Goal: Task Accomplishment & Management: Manage account settings

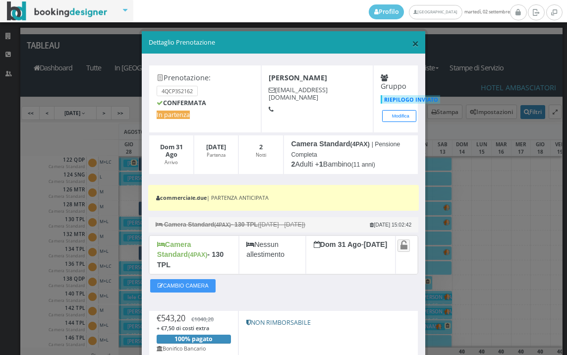
click at [412, 43] on span "×" at bounding box center [415, 43] width 7 height 17
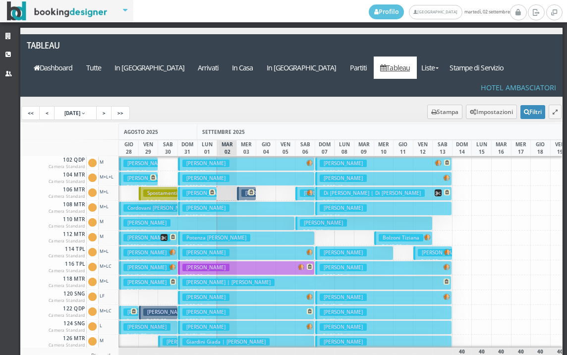
click at [418, 234] on h3 "Bolzoni Tiziana" at bounding box center [401, 237] width 45 height 7
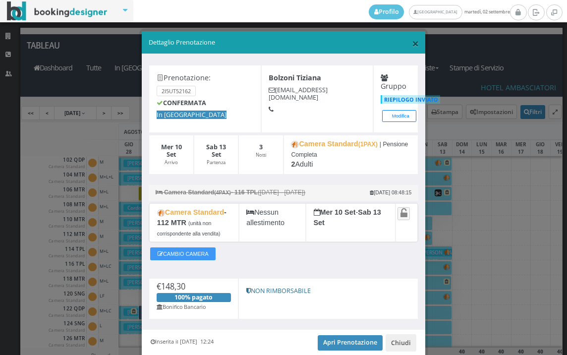
click at [412, 39] on span "×" at bounding box center [415, 43] width 7 height 17
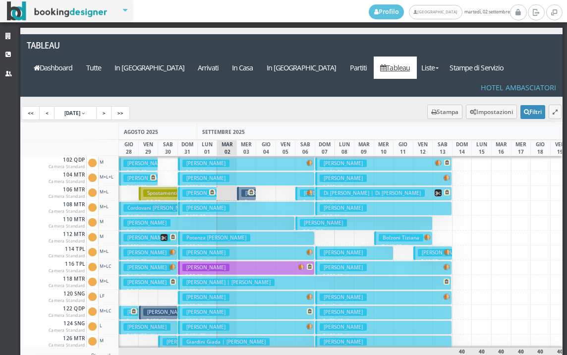
click at [304, 189] on h3 "Bombonato Monica" at bounding box center [323, 192] width 47 height 7
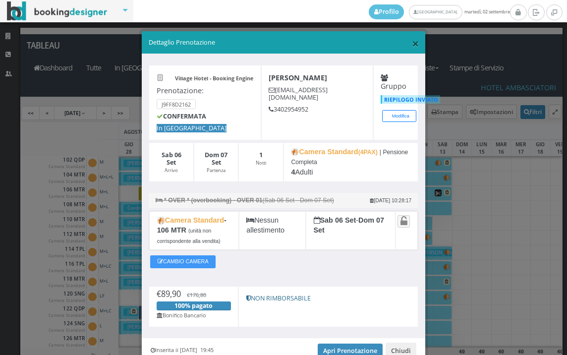
click at [412, 41] on span "×" at bounding box center [415, 43] width 7 height 17
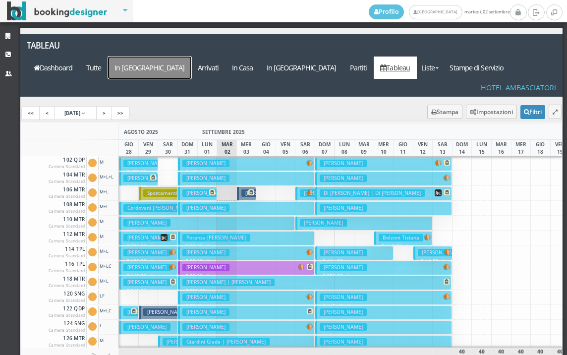
click at [191, 57] on a=pms-arrival-reservations"] "In Arrivo" at bounding box center [149, 68] width 83 height 22
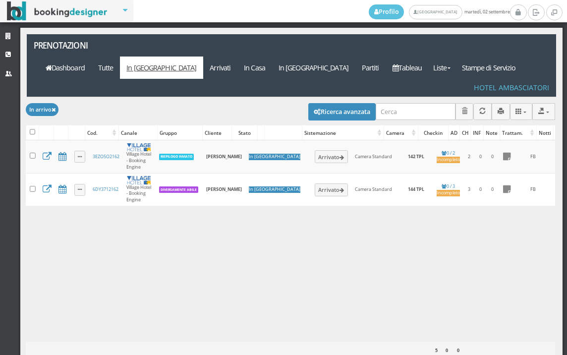
select select
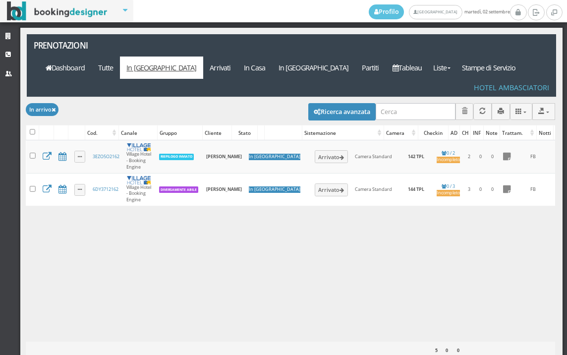
select select
click at [319, 103] on button "Ricerca avanzata" at bounding box center [342, 111] width 67 height 17
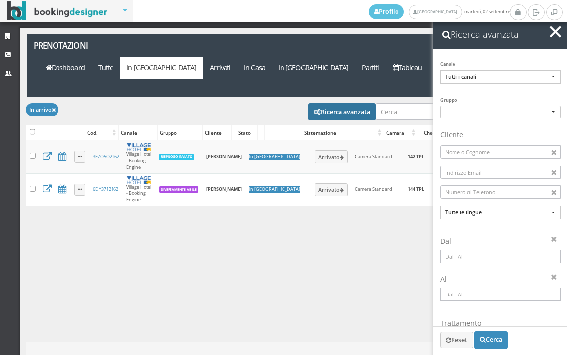
click at [519, 254] on input at bounding box center [500, 256] width 121 height 13
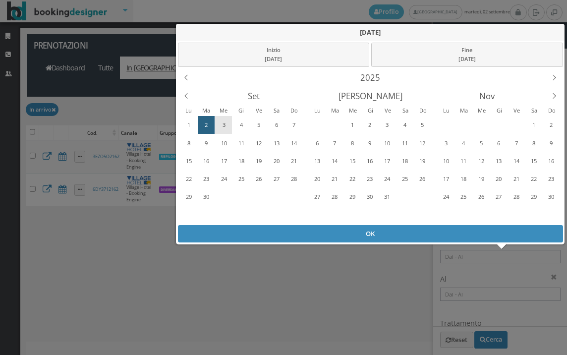
click at [219, 120] on div "3" at bounding box center [223, 125] width 15 height 16
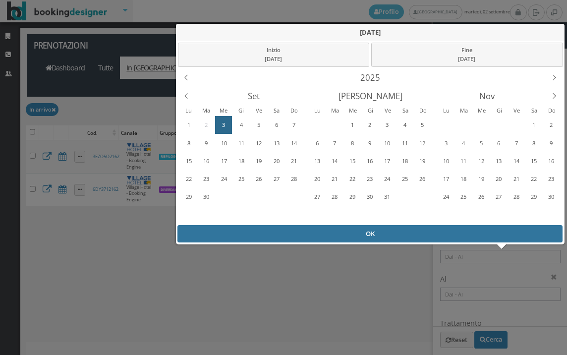
click at [237, 228] on div "OK" at bounding box center [370, 233] width 385 height 17
type input "03/09/2025 - 03/09/2025"
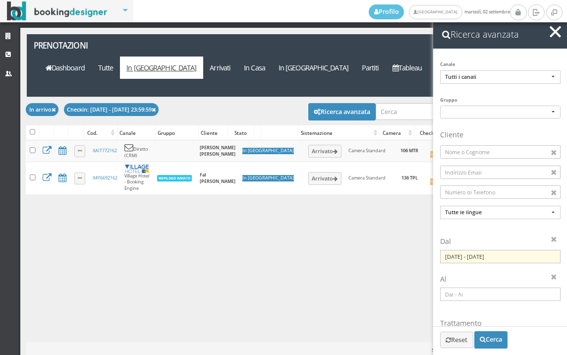
click at [551, 42] on h2 "Ricerca avanzata" at bounding box center [501, 34] width 134 height 29
click at [557, 34] on button "button" at bounding box center [556, 32] width 14 height 14
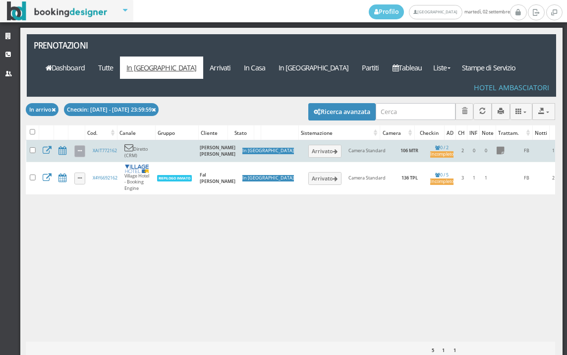
click at [82, 145] on link at bounding box center [79, 151] width 11 height 12
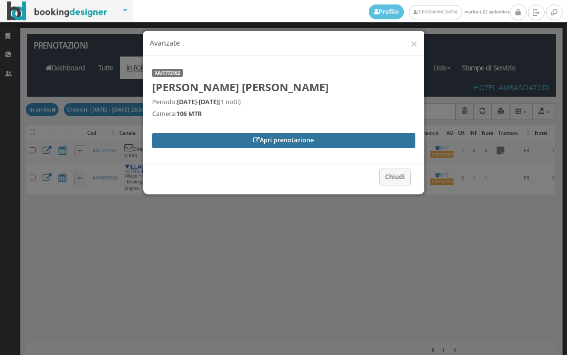
click at [159, 137] on link "Apri prenotazione" at bounding box center [283, 140] width 263 height 15
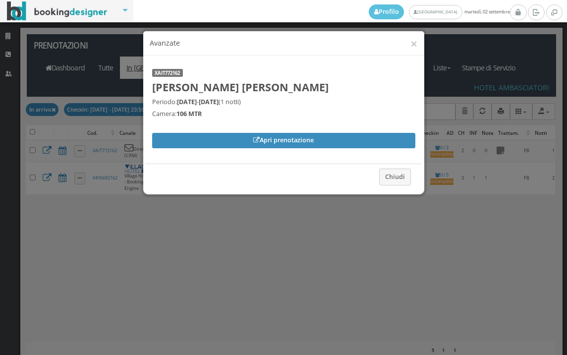
click at [424, 44] on div "× Avanzate" at bounding box center [283, 43] width 281 height 24
click at [417, 42] on button "×" at bounding box center [414, 43] width 7 height 12
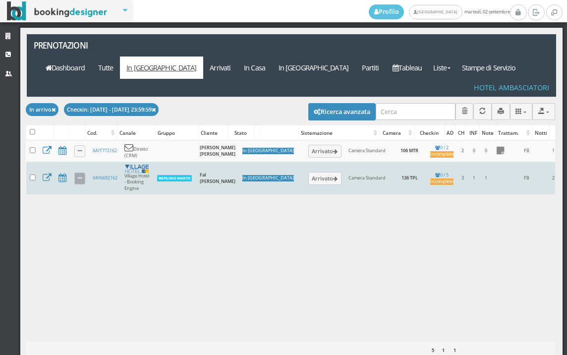
click at [79, 176] on icon at bounding box center [80, 178] width 4 height 5
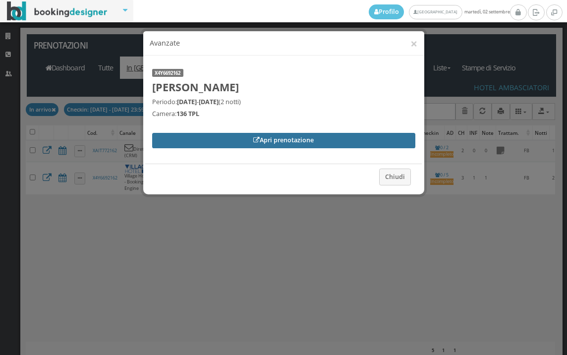
click at [163, 142] on link "Apri prenotazione" at bounding box center [283, 140] width 263 height 15
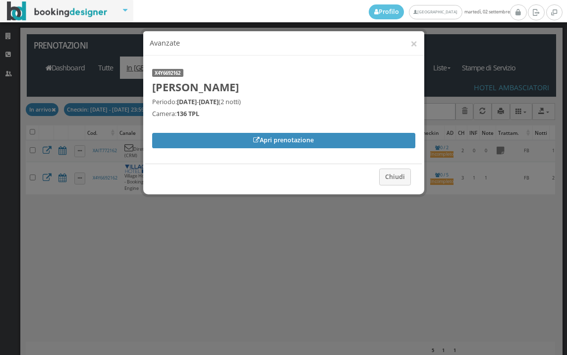
click at [418, 39] on div "× Avanzate" at bounding box center [283, 43] width 281 height 24
click at [414, 42] on button "×" at bounding box center [414, 43] width 7 height 12
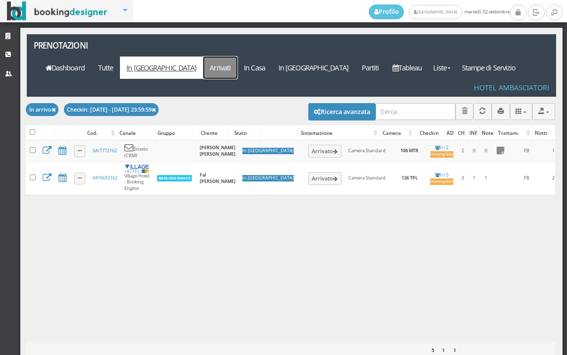
click at [238, 57] on link "Arrivati" at bounding box center [220, 68] width 34 height 22
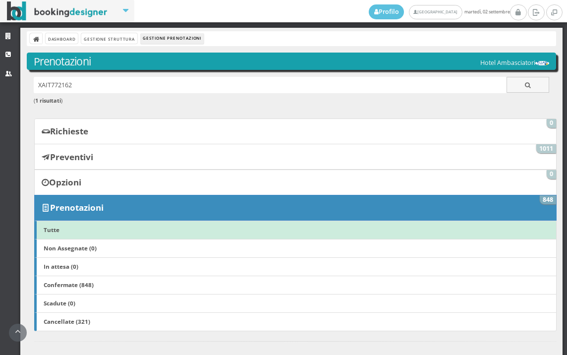
scroll to position [238, 0]
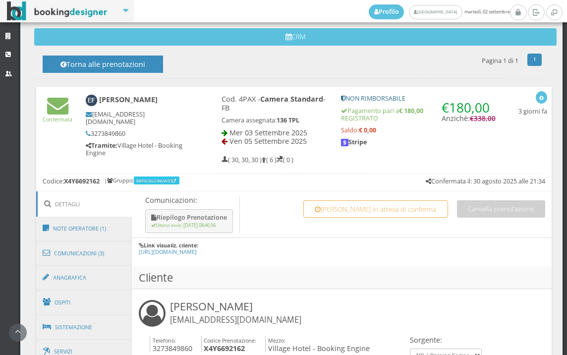
scroll to position [385, 0]
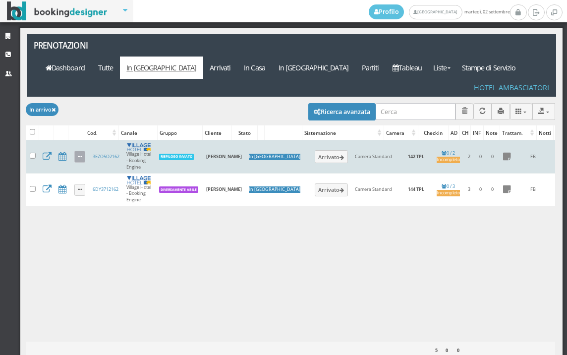
click at [83, 151] on link at bounding box center [79, 157] width 11 height 12
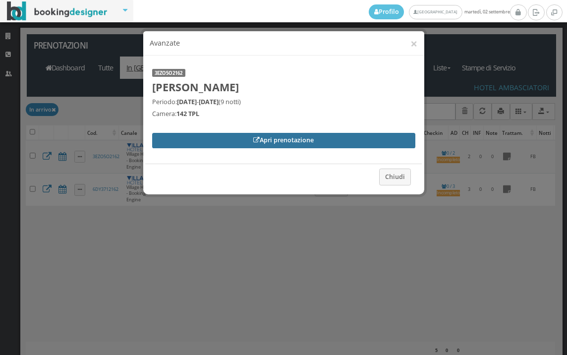
click at [191, 143] on link "Apri prenotazione" at bounding box center [283, 140] width 263 height 15
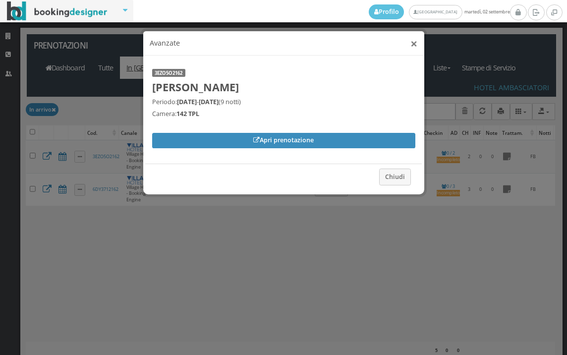
click at [413, 44] on button "×" at bounding box center [414, 43] width 7 height 12
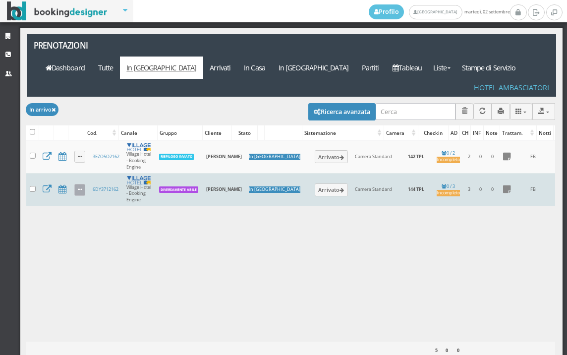
click at [78, 187] on icon at bounding box center [80, 189] width 4 height 5
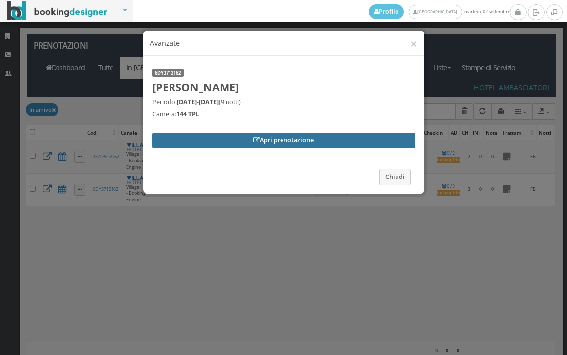
click at [197, 137] on link "Apri prenotazione" at bounding box center [283, 140] width 263 height 15
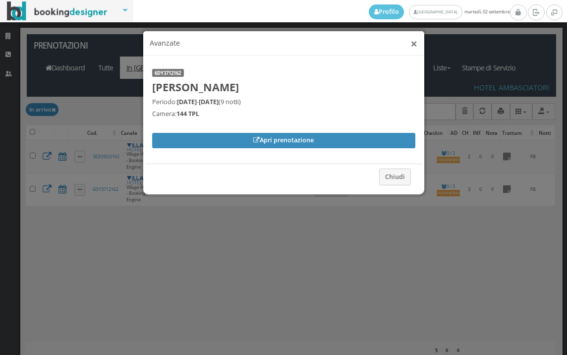
click at [412, 42] on button "×" at bounding box center [414, 43] width 7 height 12
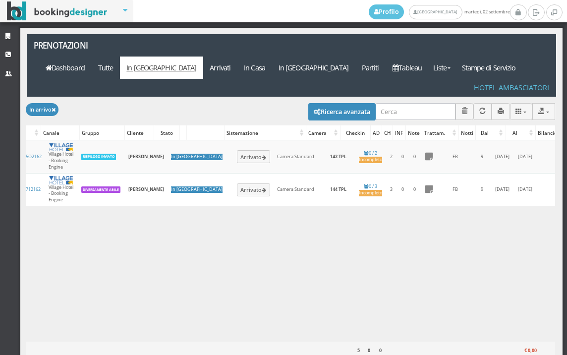
scroll to position [0, 176]
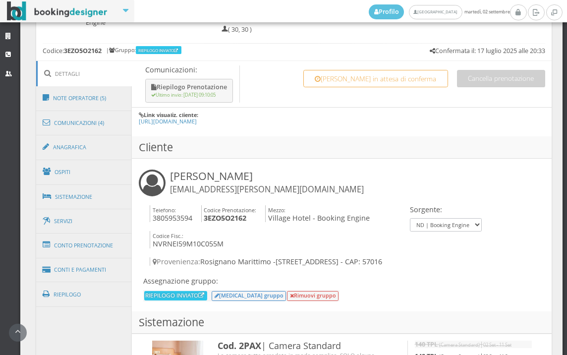
scroll to position [390, 0]
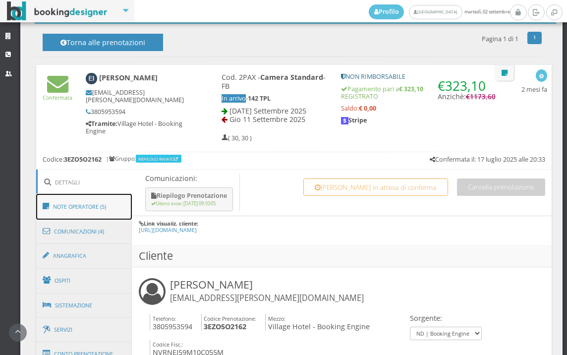
click at [112, 207] on link "Note Operatore (5)" at bounding box center [84, 207] width 96 height 26
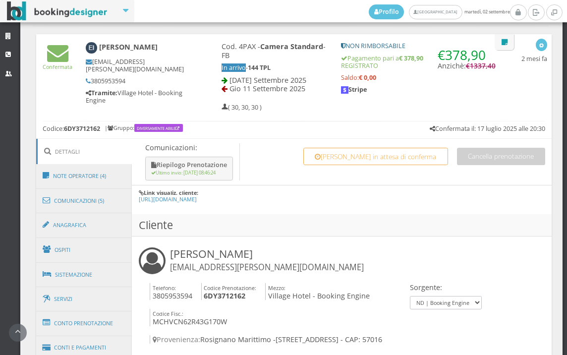
scroll to position [536, 0]
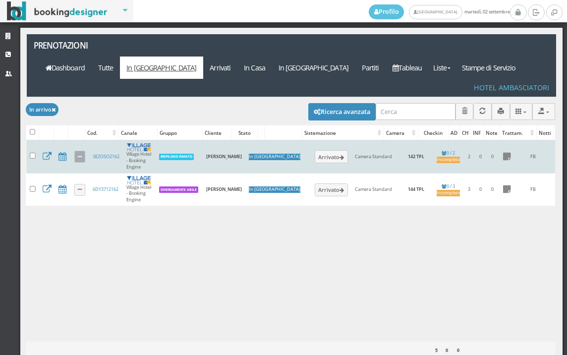
click at [82, 151] on link at bounding box center [79, 157] width 11 height 12
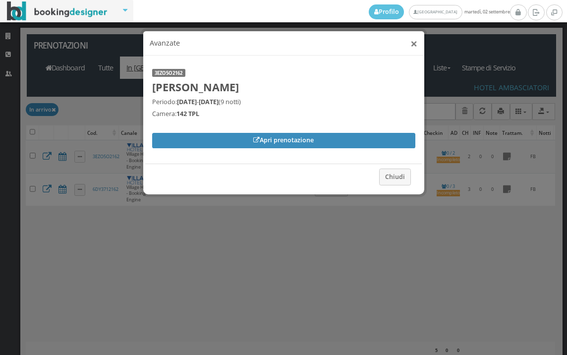
click at [417, 45] on button "×" at bounding box center [414, 43] width 7 height 12
